Goal: Information Seeking & Learning: Find contact information

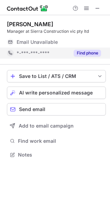
scroll to position [150, 110]
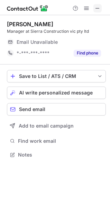
click at [99, 9] on span at bounding box center [97, 9] width 6 height 6
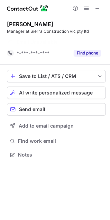
scroll to position [139, 110]
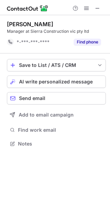
scroll to position [139, 110]
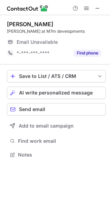
scroll to position [150, 110]
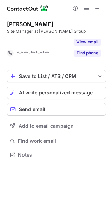
scroll to position [139, 110]
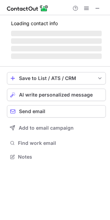
scroll to position [150, 110]
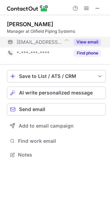
click at [95, 42] on button "View email" at bounding box center [86, 42] width 27 height 7
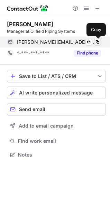
click at [95, 43] on span at bounding box center [97, 42] width 6 height 6
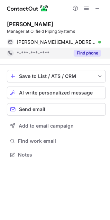
click at [80, 52] on button "Find phone" at bounding box center [86, 53] width 27 height 7
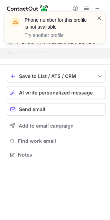
click at [98, 19] on span at bounding box center [99, 17] width 6 height 7
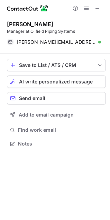
scroll to position [139, 110]
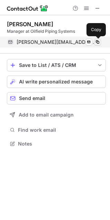
click at [96, 40] on span at bounding box center [97, 42] width 6 height 6
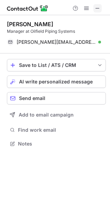
click at [93, 9] on button at bounding box center [97, 8] width 8 height 8
click at [95, 6] on span at bounding box center [97, 9] width 6 height 6
